Goal: Task Accomplishment & Management: Manage account settings

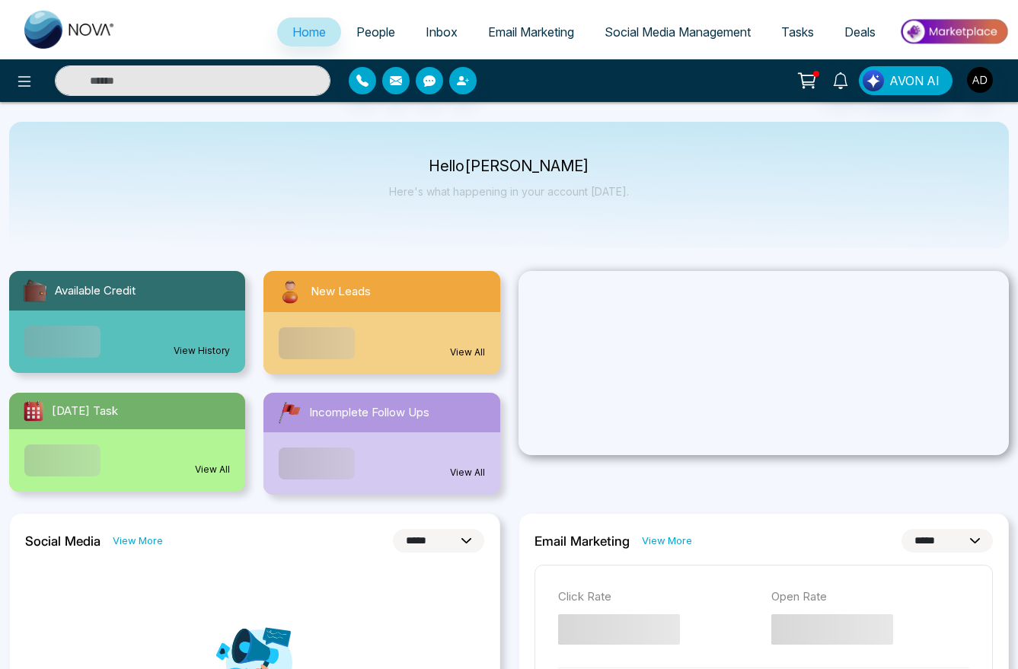
select select "*"
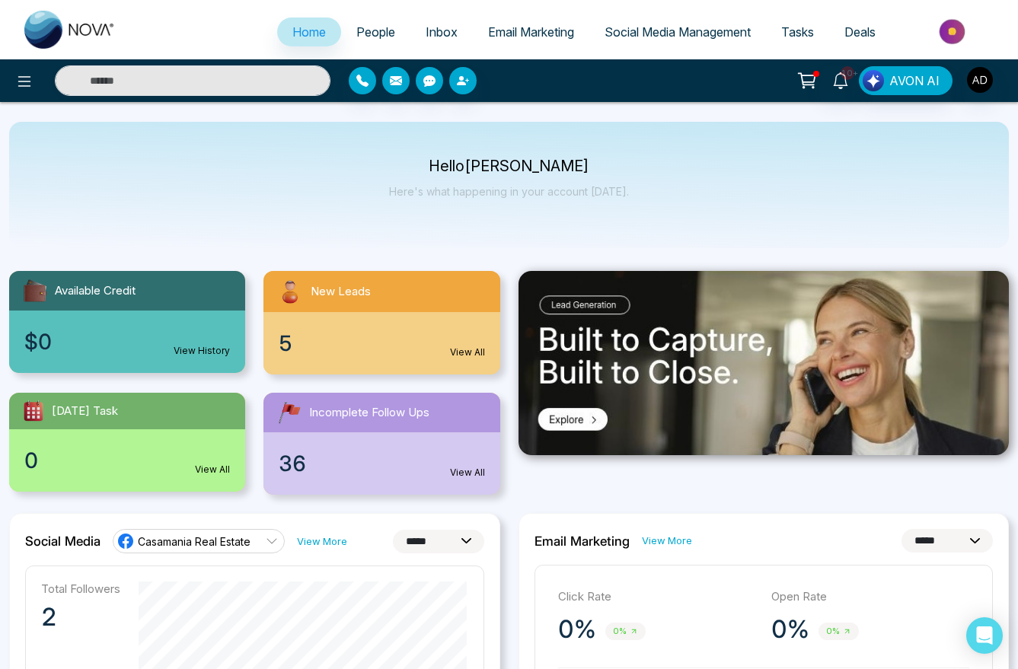
click at [926, 464] on div at bounding box center [763, 383] width 509 height 224
click at [975, 71] on img "button" at bounding box center [980, 80] width 26 height 26
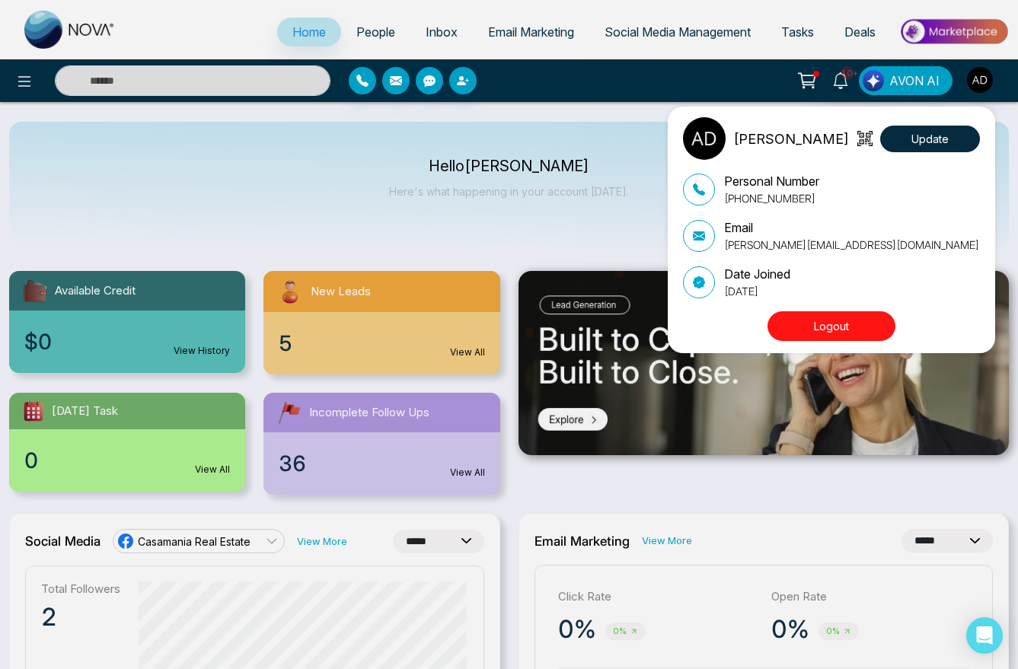
click at [385, 202] on div "[PERSON_NAME] Update Personal Number [PHONE_NUMBER] Email [PERSON_NAME][EMAIL_A…" at bounding box center [509, 334] width 1018 height 669
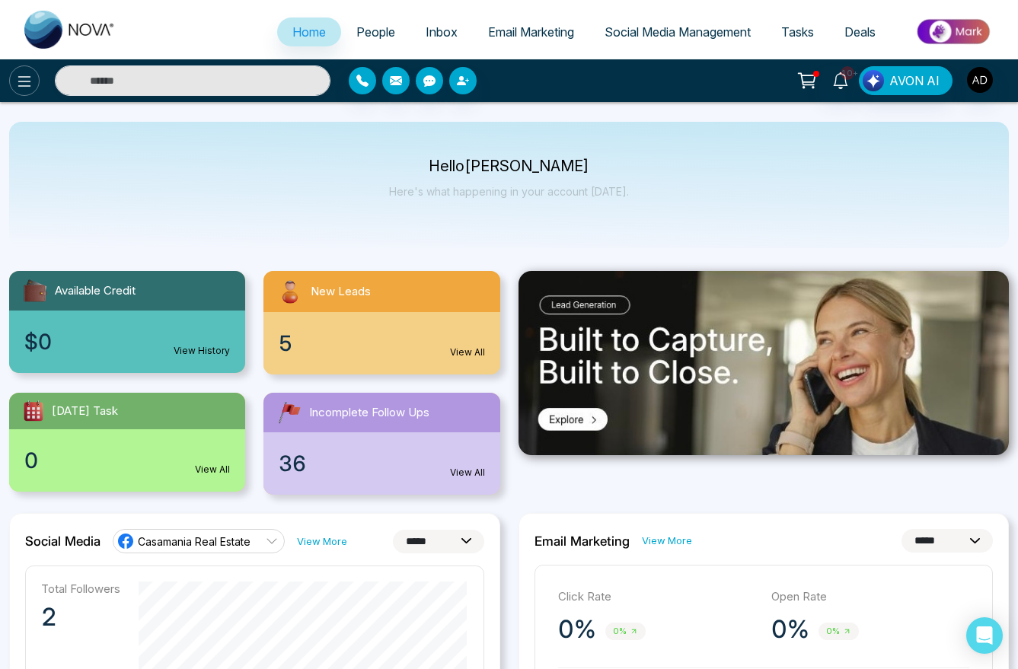
click at [17, 78] on icon at bounding box center [24, 81] width 18 height 18
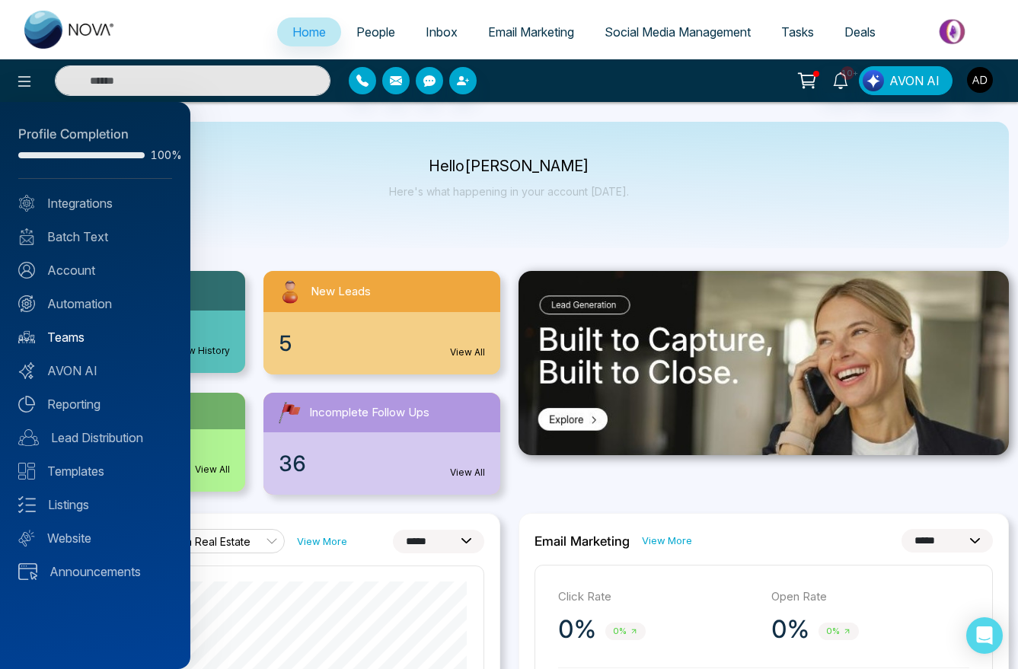
click at [100, 340] on link "Teams" at bounding box center [95, 337] width 154 height 18
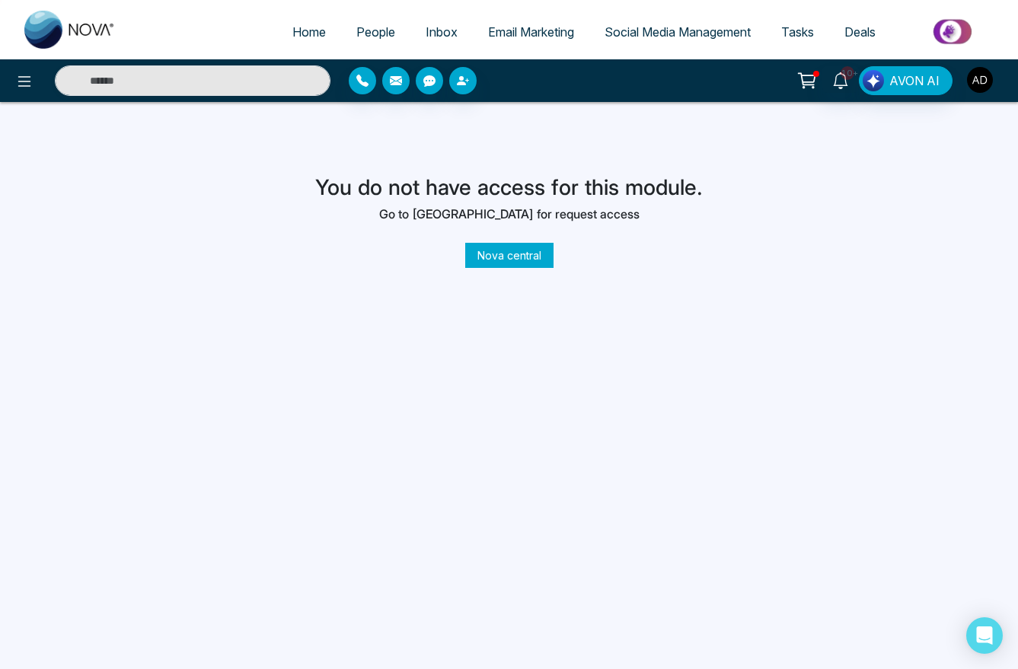
click at [971, 74] on img "button" at bounding box center [980, 80] width 26 height 26
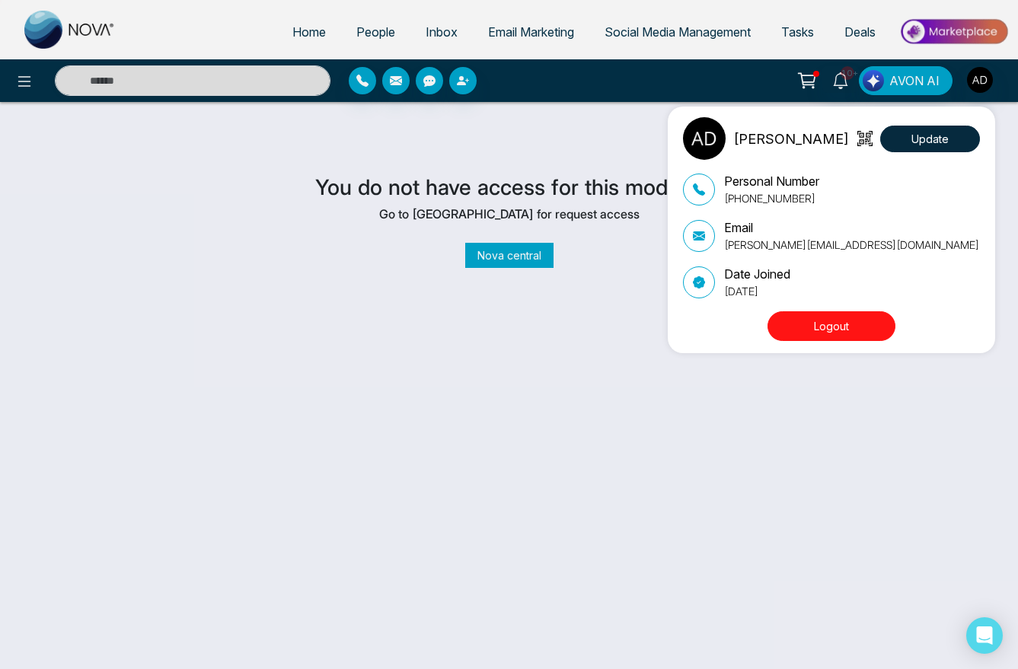
click at [814, 317] on button "Logout" at bounding box center [831, 326] width 128 height 30
